Goal: Task Accomplishment & Management: Complete application form

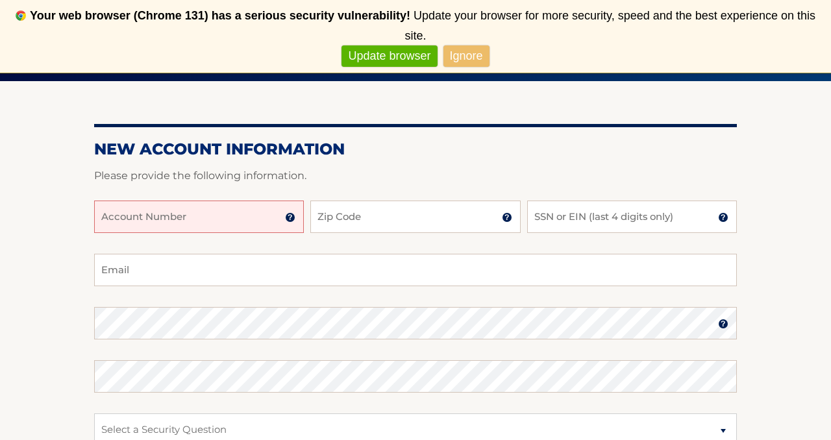
scroll to position [152, 0]
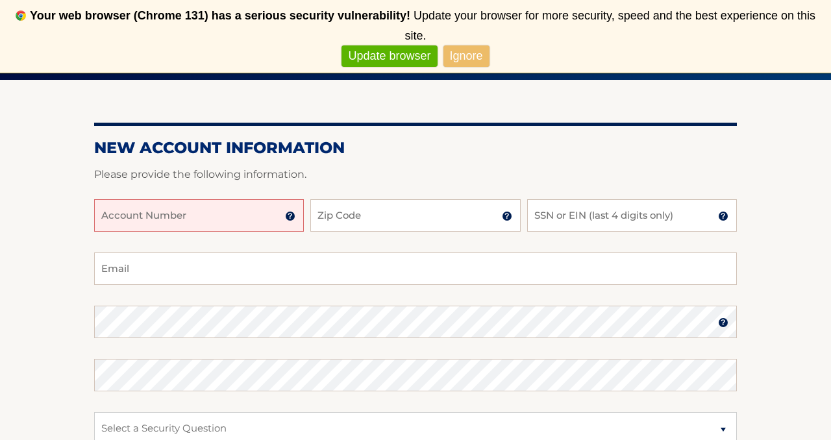
click at [151, 217] on input "Account Number" at bounding box center [199, 215] width 210 height 32
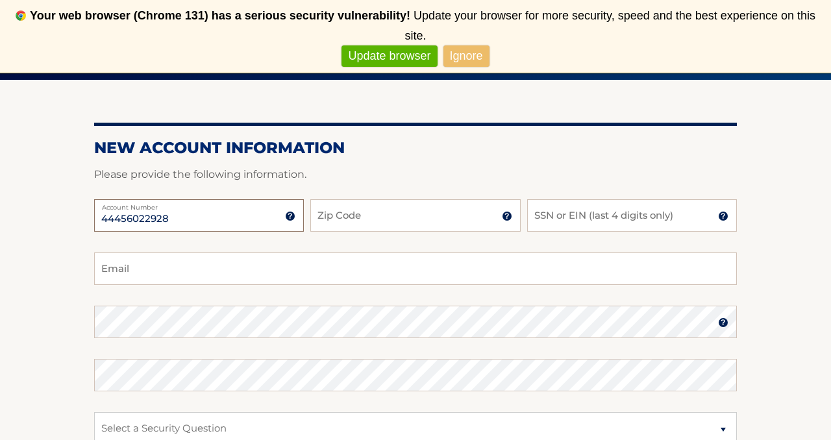
type input "44456022928"
click at [336, 219] on input "Zip Code" at bounding box center [415, 215] width 210 height 32
type input "33029"
type input "8"
type input "2977"
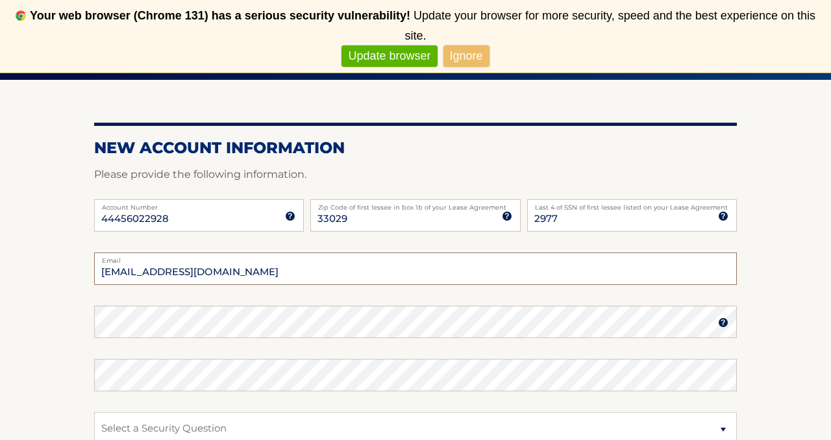
type input "jcarias2377@gmail.com"
click at [724, 326] on img at bounding box center [723, 322] width 10 height 10
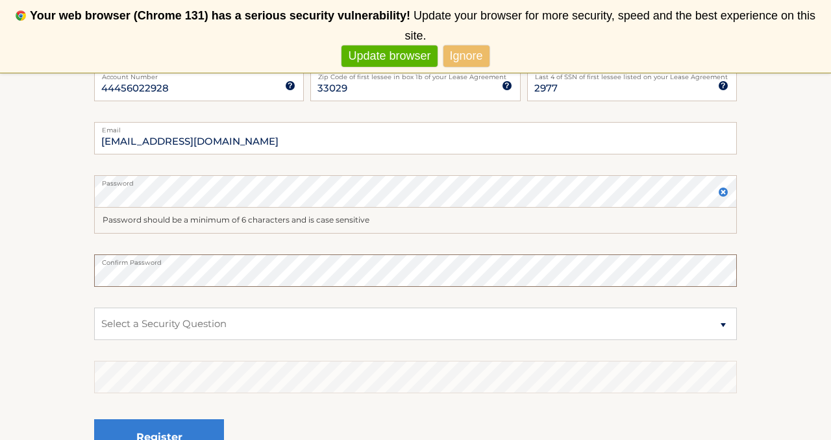
scroll to position [296, 0]
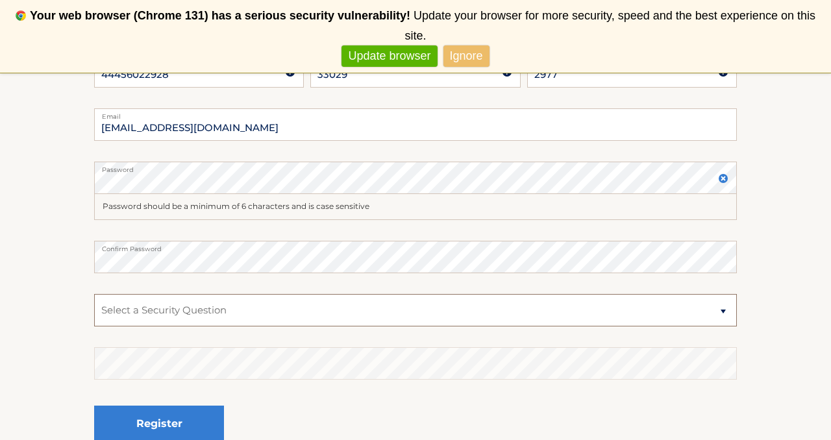
click at [476, 315] on select "Select a Security Question What was the name of your elementary school? What is…" at bounding box center [415, 310] width 642 height 32
select select "2"
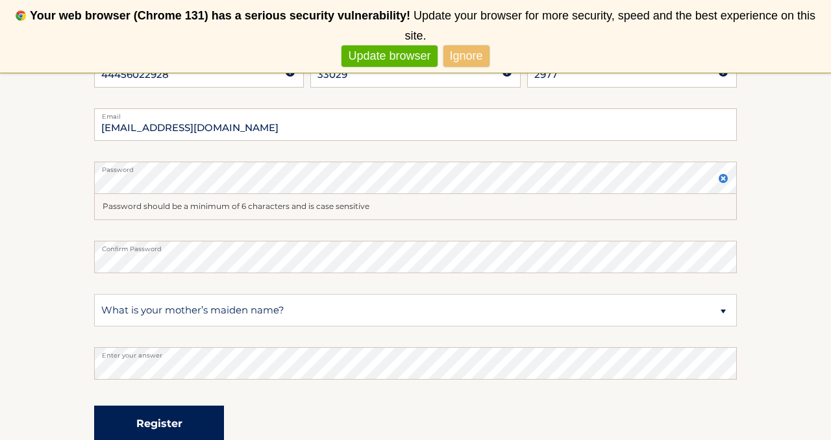
click at [194, 413] on button "Register" at bounding box center [159, 424] width 130 height 36
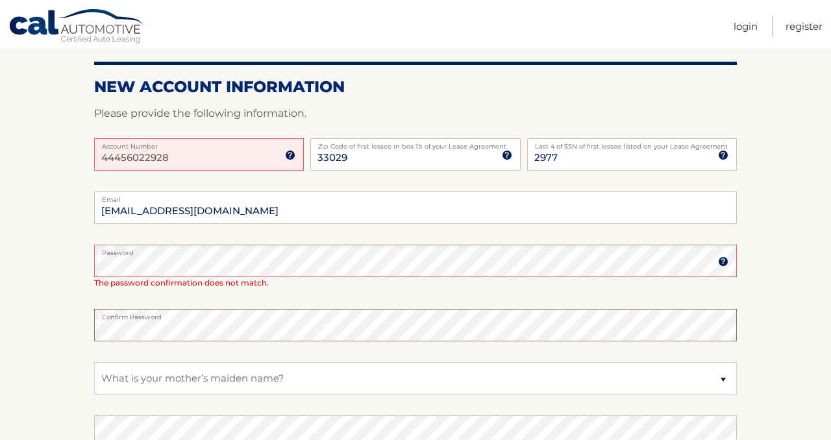
scroll to position [193, 0]
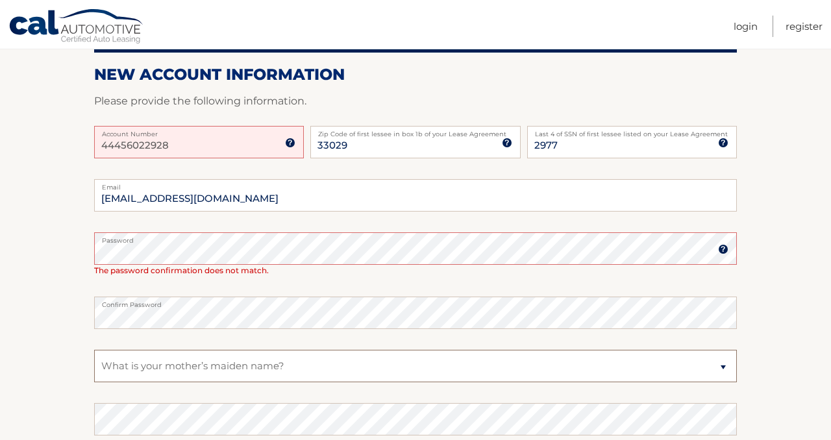
click at [197, 369] on select "Select a Security Question What was the name of your elementary school? What is…" at bounding box center [415, 366] width 642 height 32
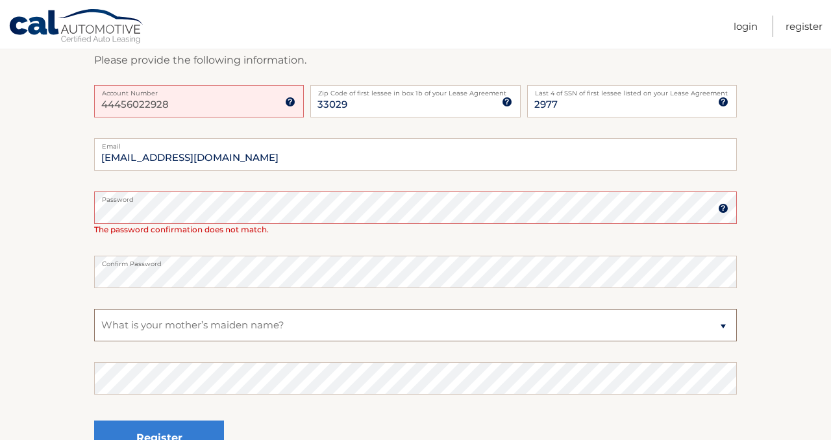
scroll to position [269, 0]
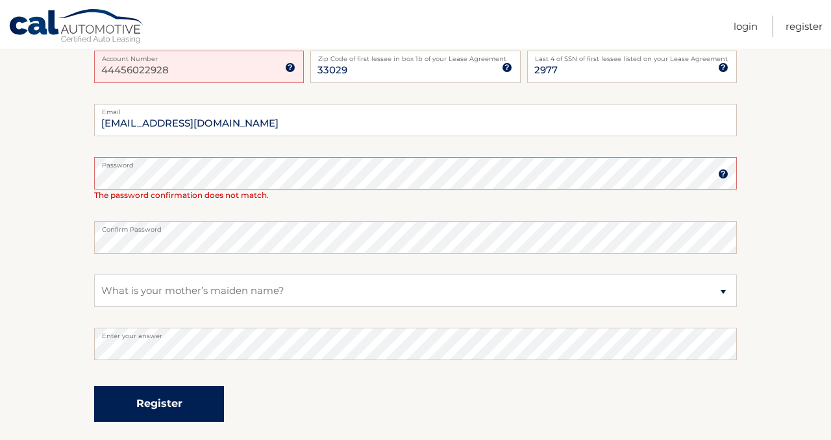
click at [156, 404] on button "Register" at bounding box center [159, 404] width 130 height 36
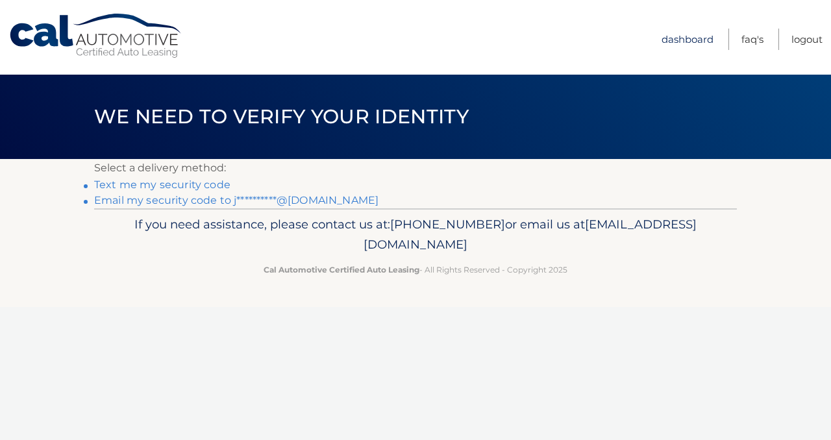
click at [681, 39] on link "Dashboard" at bounding box center [687, 39] width 52 height 21
click at [169, 202] on link "**********" at bounding box center [236, 200] width 284 height 12
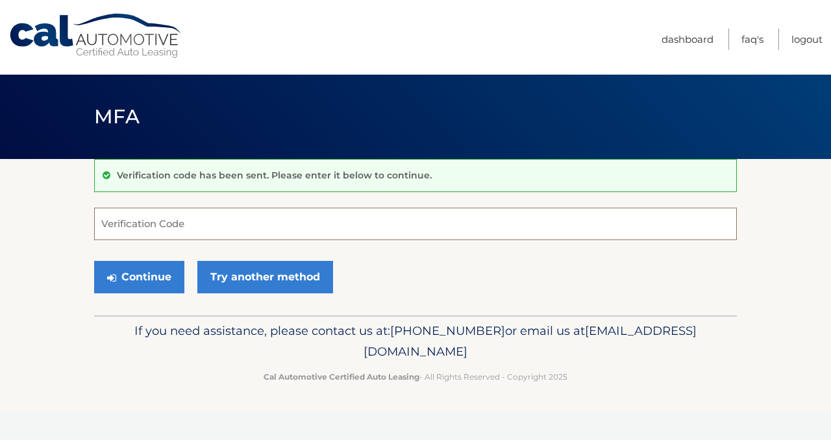
click at [156, 230] on input "Verification Code" at bounding box center [415, 224] width 642 height 32
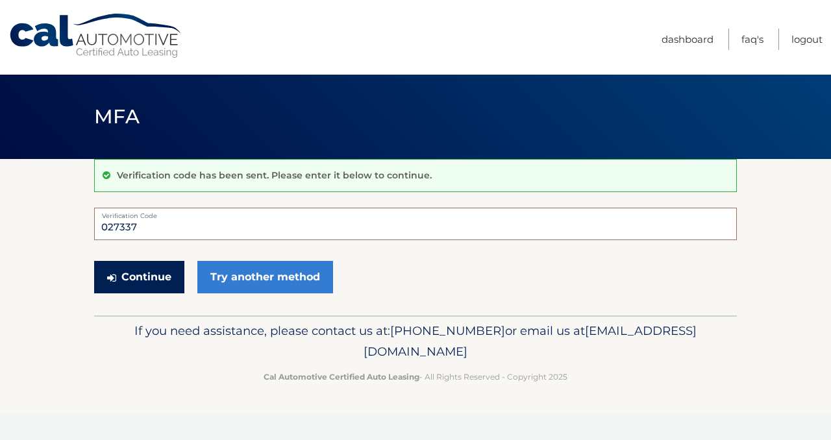
type input "027337"
click at [160, 276] on button "Continue" at bounding box center [139, 277] width 90 height 32
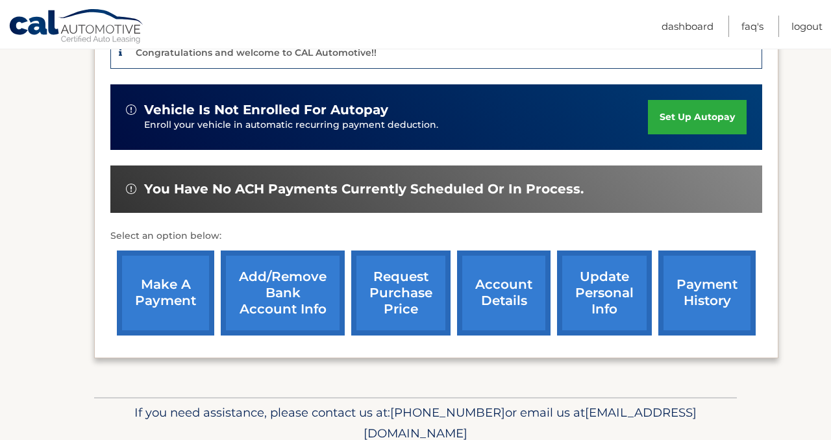
scroll to position [347, 0]
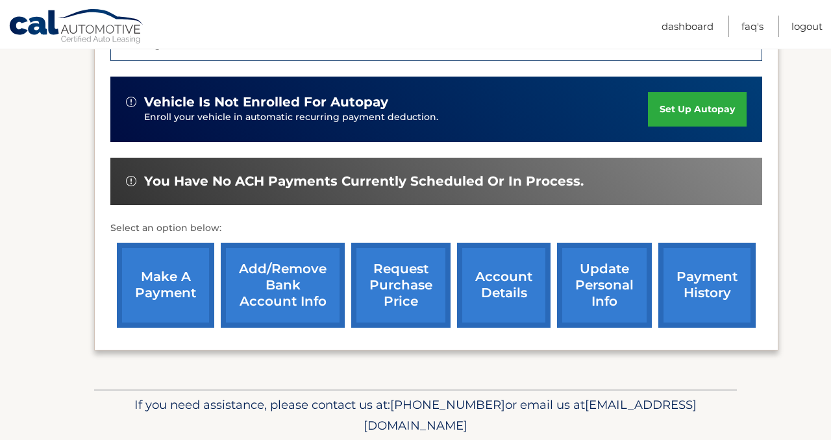
click at [282, 286] on link "Add/Remove bank account info" at bounding box center [283, 285] width 124 height 85
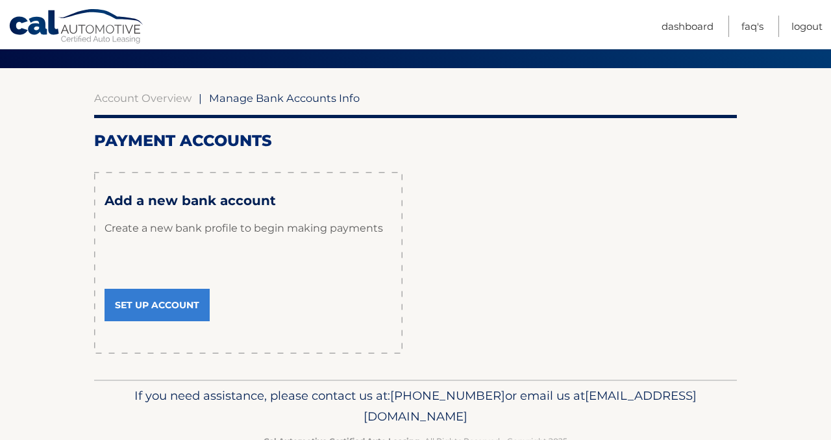
scroll to position [93, 0]
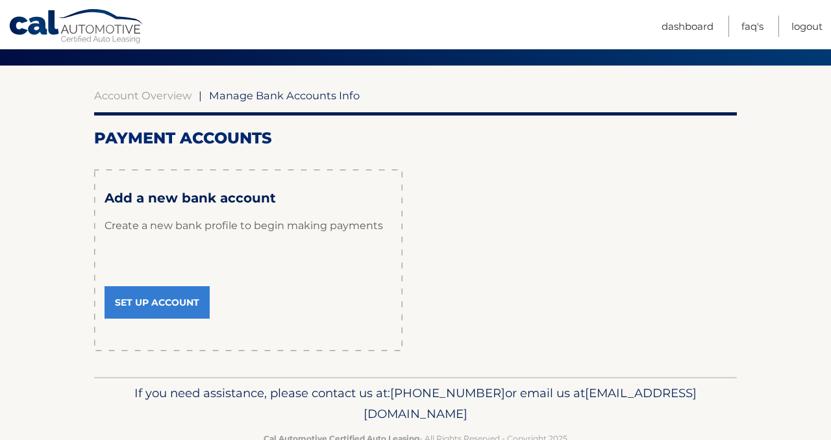
click at [153, 298] on link "Set Up Account" at bounding box center [156, 302] width 105 height 32
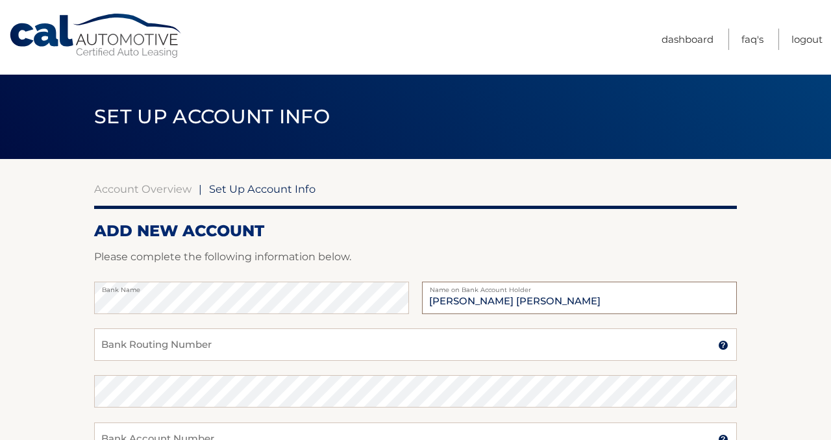
type input "Juan Carlos Arias"
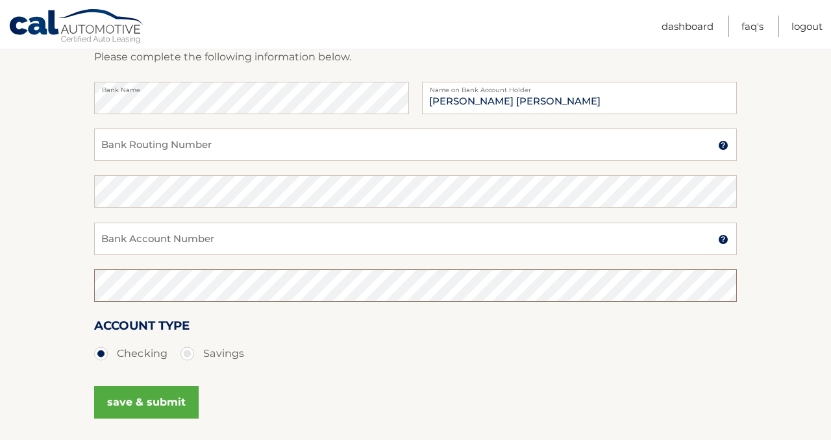
scroll to position [193, 0]
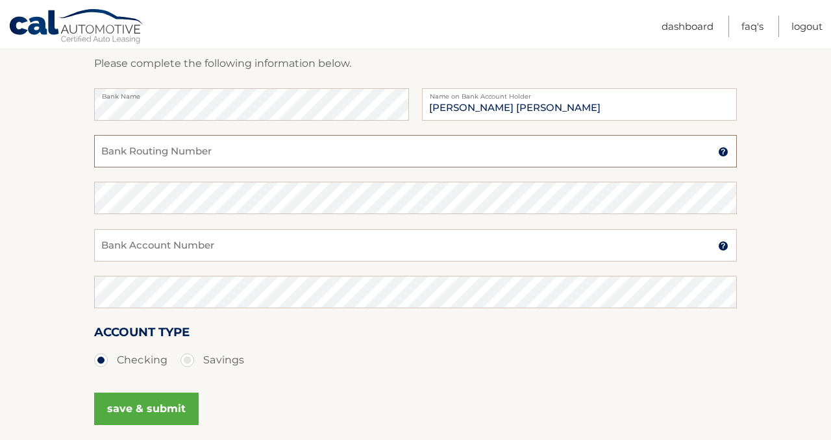
click at [176, 154] on input "Bank Routing Number" at bounding box center [415, 151] width 642 height 32
type input "063107513"
click at [169, 239] on input "Bank Account Number" at bounding box center [415, 245] width 642 height 32
type input "1010318537571"
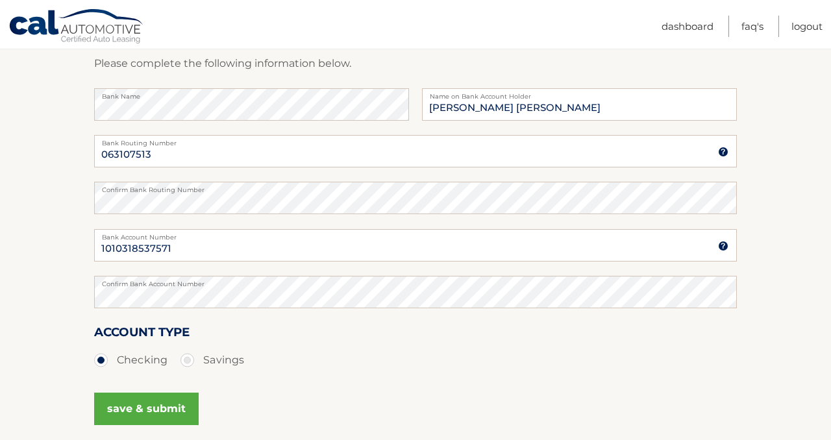
click at [148, 405] on button "save & submit" at bounding box center [146, 409] width 104 height 32
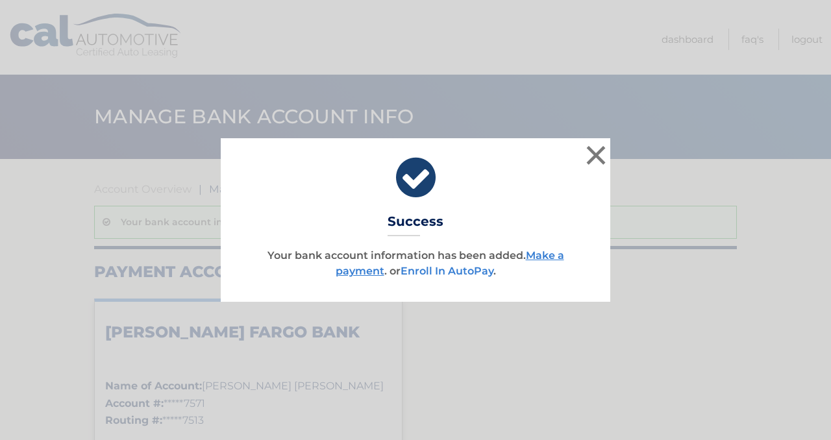
click at [461, 274] on link "Enroll In AutoPay" at bounding box center [446, 271] width 93 height 12
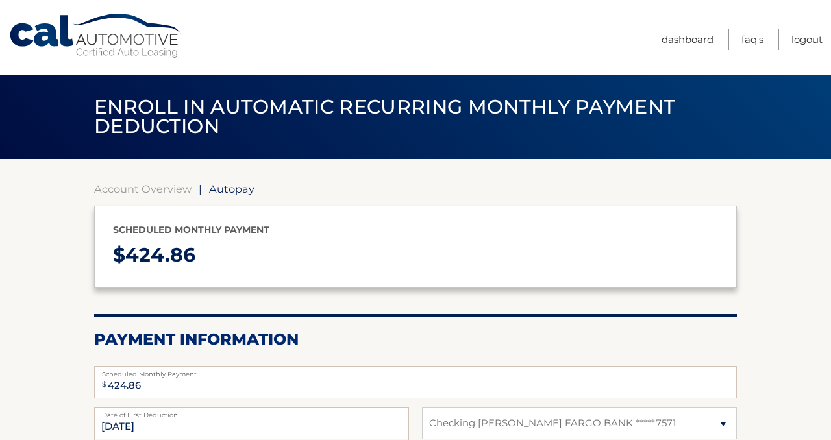
select select "OTUwMzgyZjUtNWE3YS00OGVjLTk0OGQtNWJlNWVmY2RmMzJj"
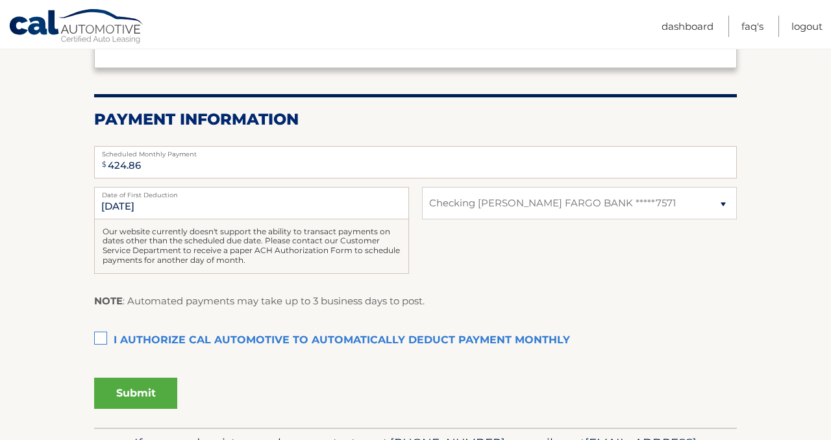
scroll to position [228, 0]
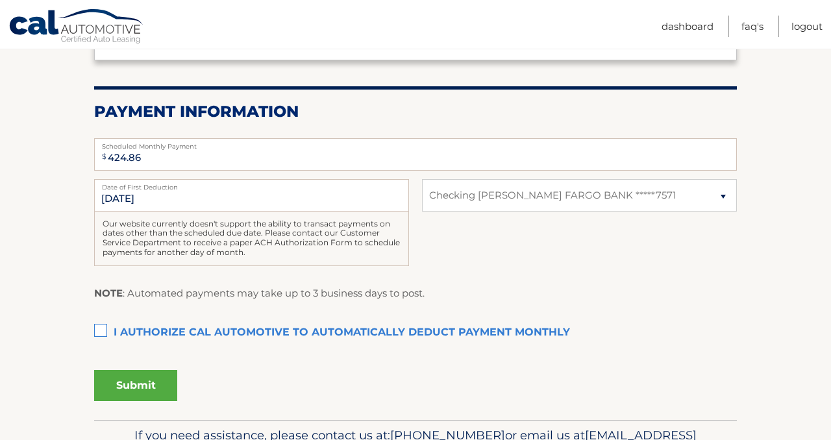
click at [104, 328] on label "I authorize cal automotive to automatically deduct payment monthly This checkbo…" at bounding box center [415, 333] width 642 height 26
click at [0, 0] on input "I authorize cal automotive to automatically deduct payment monthly This checkbo…" at bounding box center [0, 0] width 0 height 0
click at [131, 385] on button "Submit" at bounding box center [135, 385] width 83 height 31
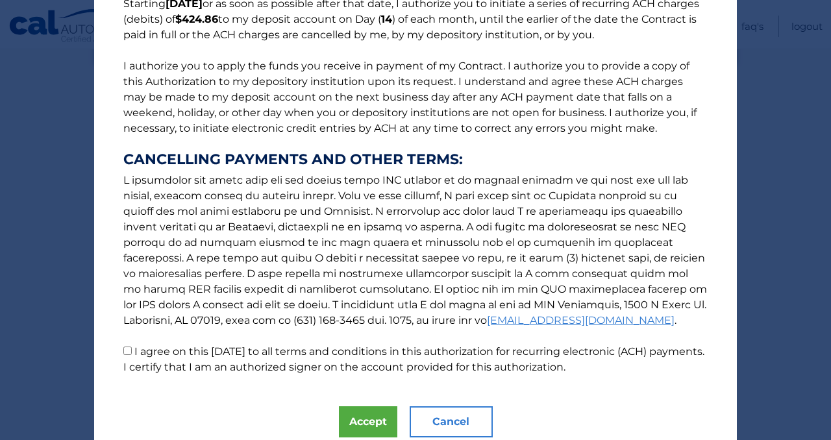
scroll to position [173, 0]
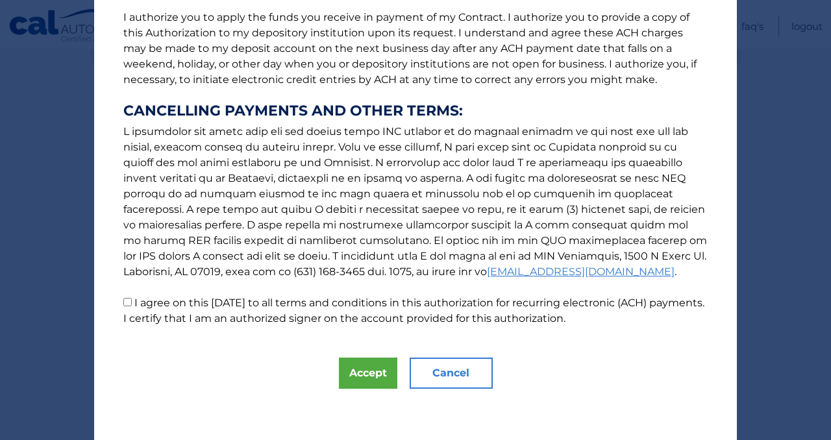
click at [126, 300] on input "I agree on this [DATE] to all terms and conditions in this authorization for re…" at bounding box center [127, 302] width 8 height 8
checkbox input "true"
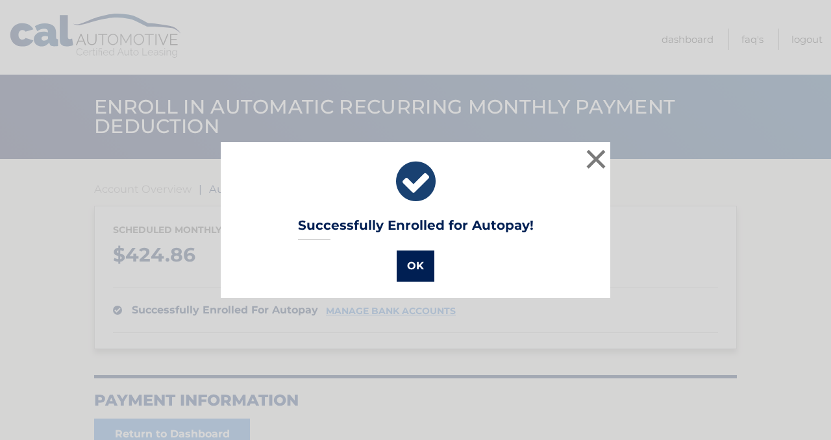
click at [419, 275] on button "OK" at bounding box center [416, 265] width 38 height 31
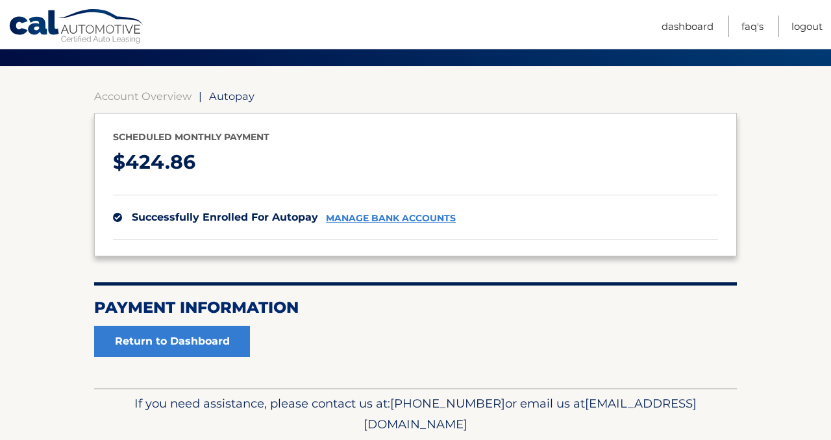
scroll to position [140, 0]
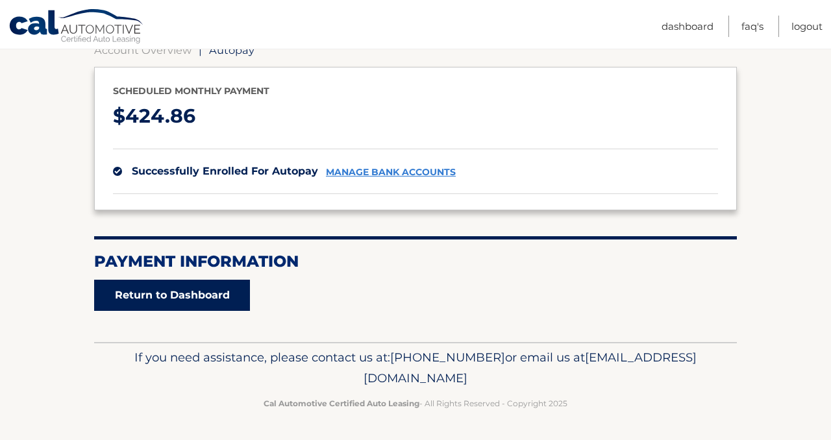
click at [206, 299] on link "Return to Dashboard" at bounding box center [172, 295] width 156 height 31
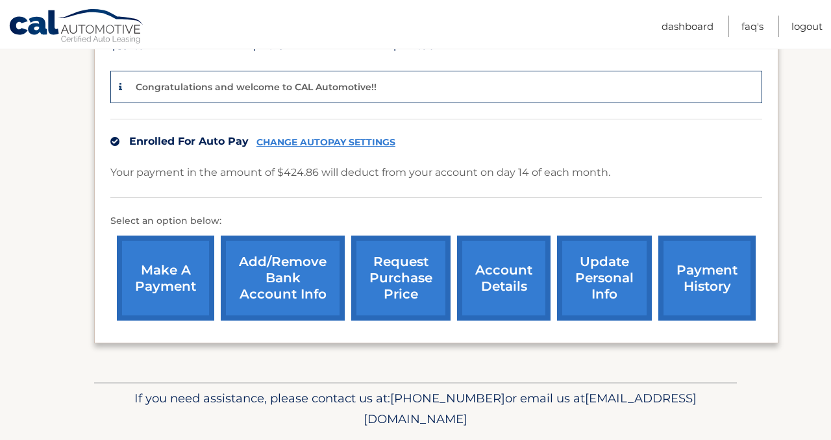
scroll to position [313, 0]
